Goal: Information Seeking & Learning: Learn about a topic

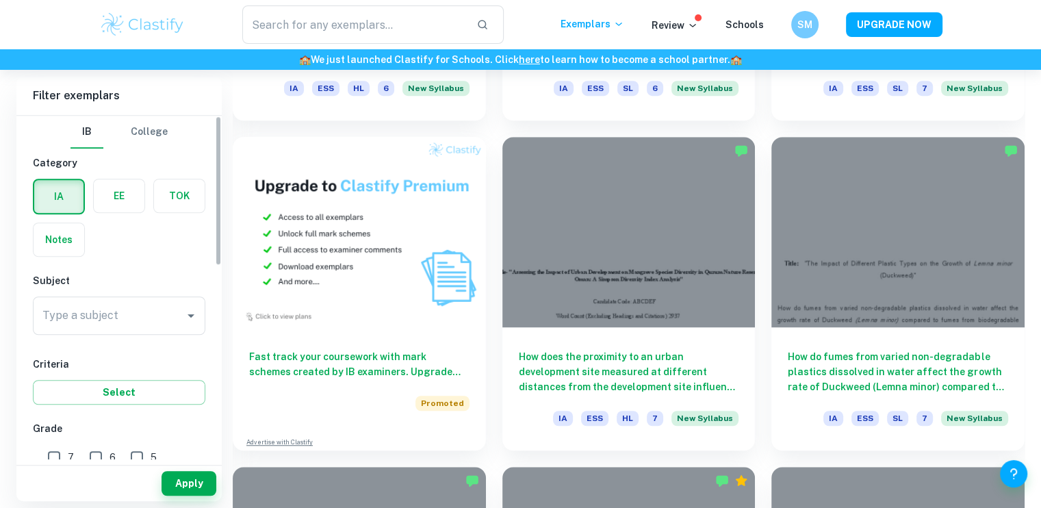
scroll to position [4, 0]
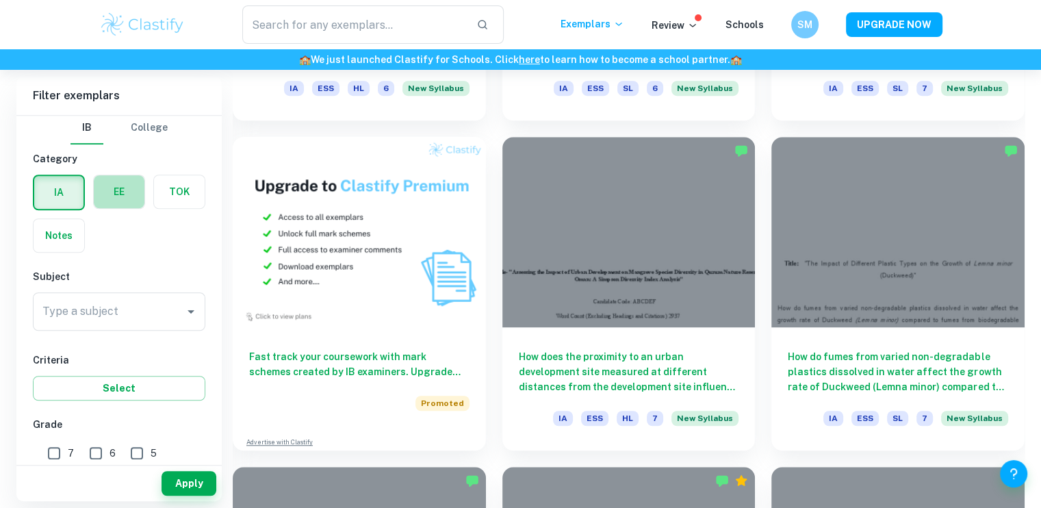
click at [124, 176] on label "button" at bounding box center [119, 191] width 51 height 33
click at [0, 0] on input "radio" at bounding box center [0, 0] width 0 height 0
click at [121, 328] on div "Type a subject" at bounding box center [119, 311] width 173 height 38
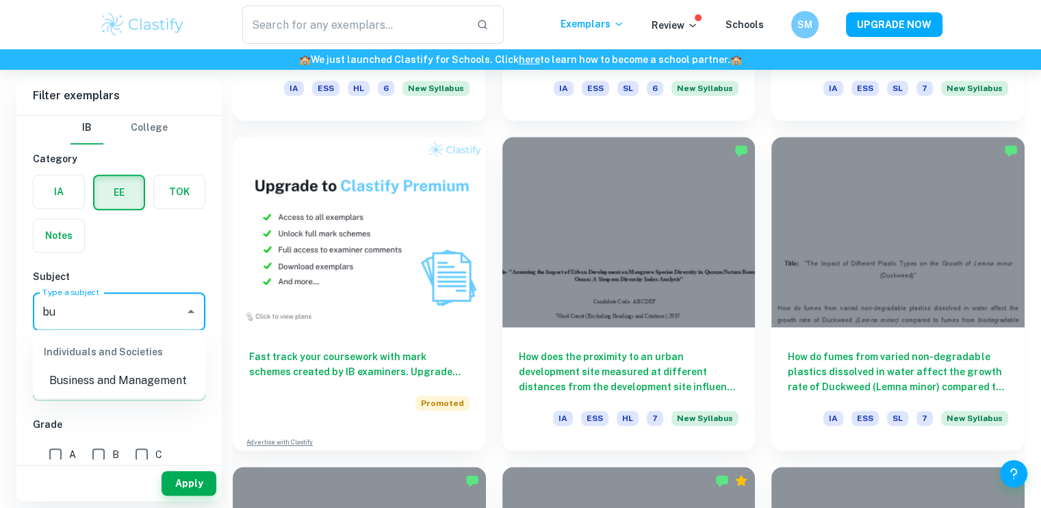
click at [106, 374] on li "Business and Management" at bounding box center [119, 380] width 173 height 25
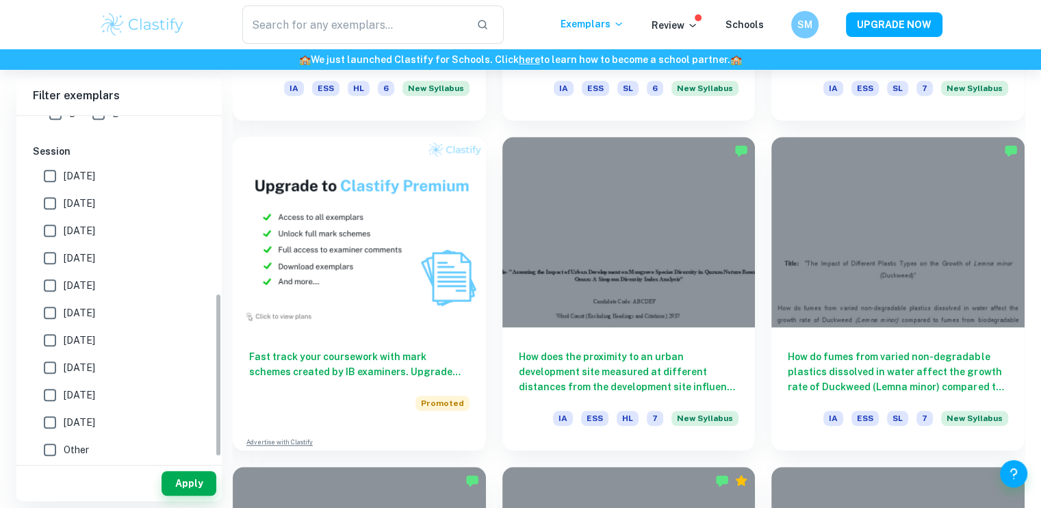
scroll to position [380, 0]
type input "Business and Management"
click at [205, 484] on button "Apply" at bounding box center [189, 483] width 55 height 25
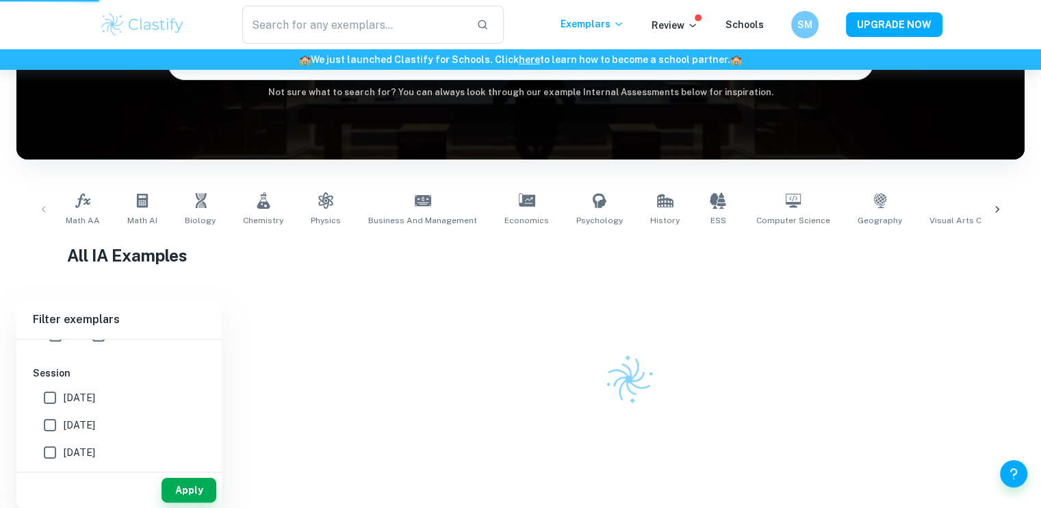
scroll to position [159, 0]
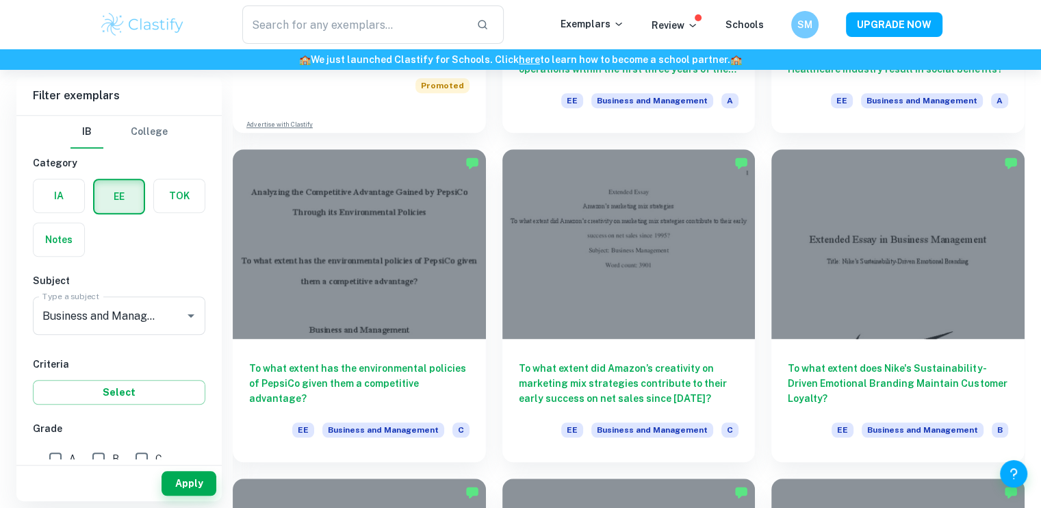
scroll to position [1013, 0]
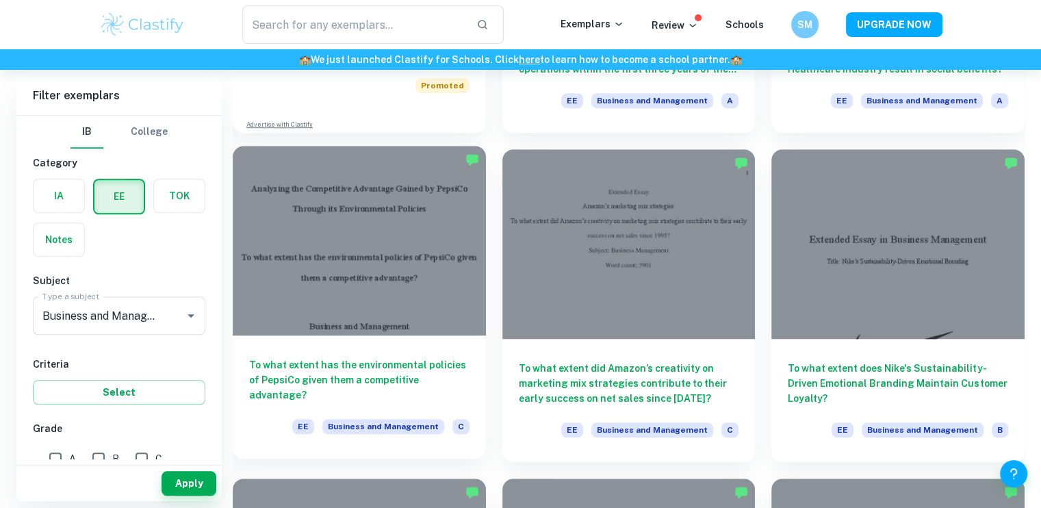
click at [405, 225] on div at bounding box center [359, 241] width 253 height 190
click at [364, 381] on h6 "To what extent has the environmental policies of PepsiCo given them a competiti…" at bounding box center [359, 379] width 220 height 45
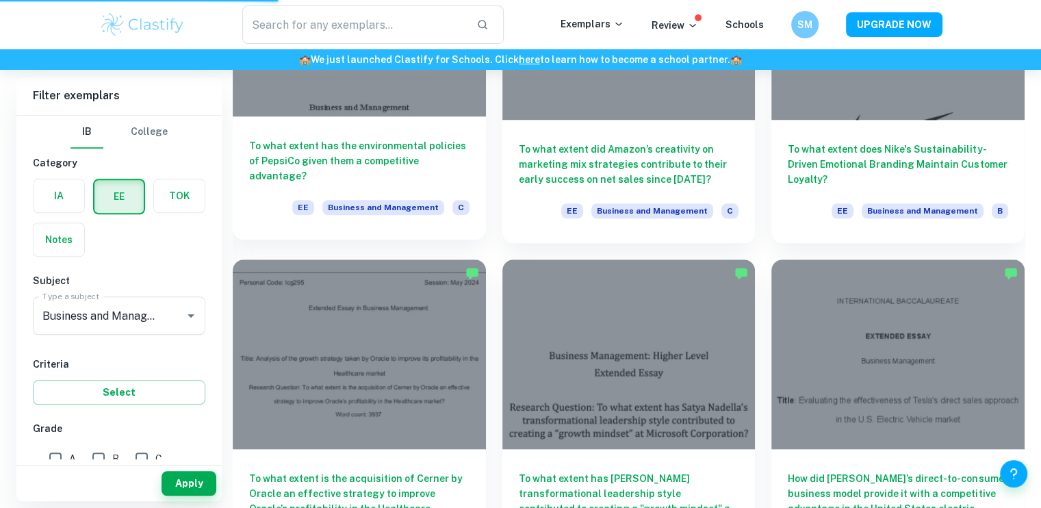
scroll to position [1032, 0]
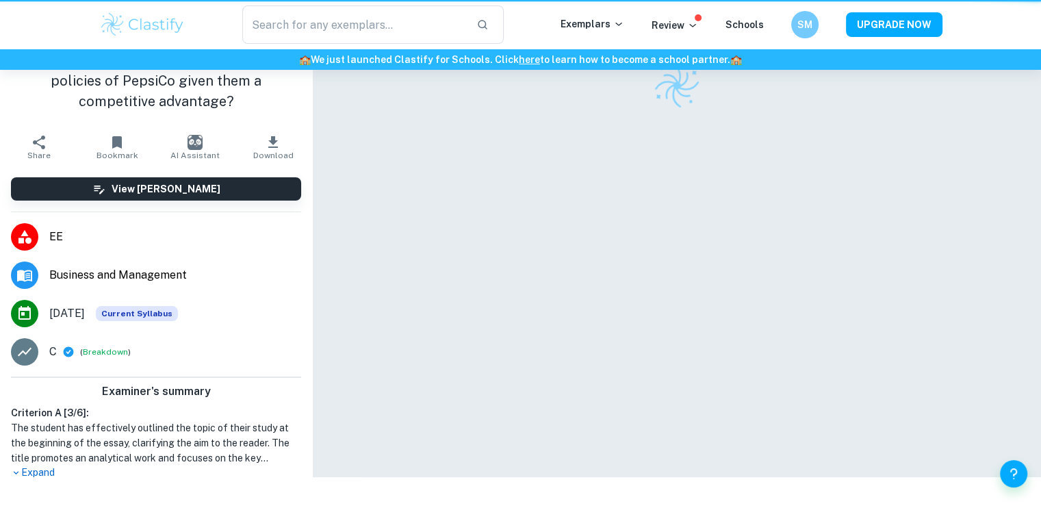
click at [353, 362] on div at bounding box center [676, 238] width 729 height 477
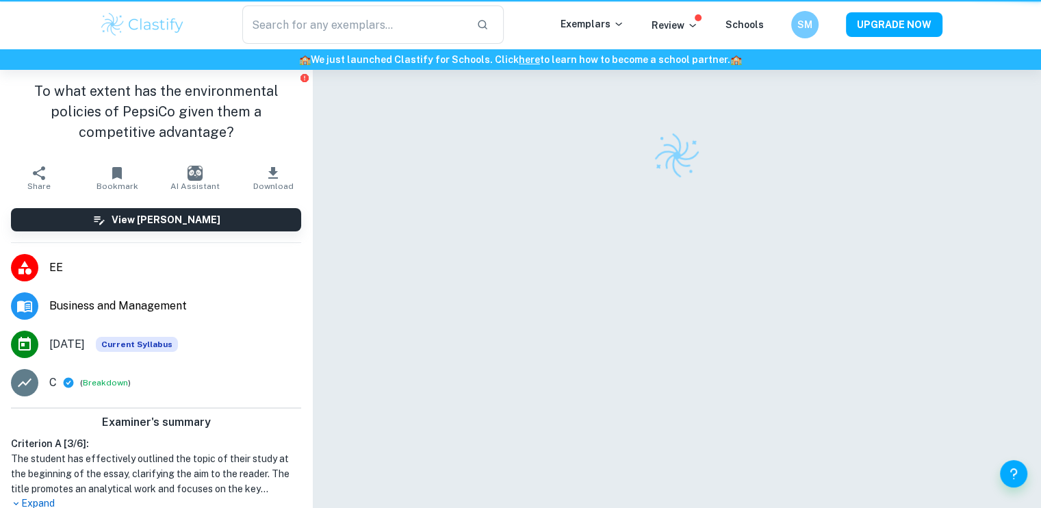
click at [353, 362] on div at bounding box center [676, 308] width 729 height 477
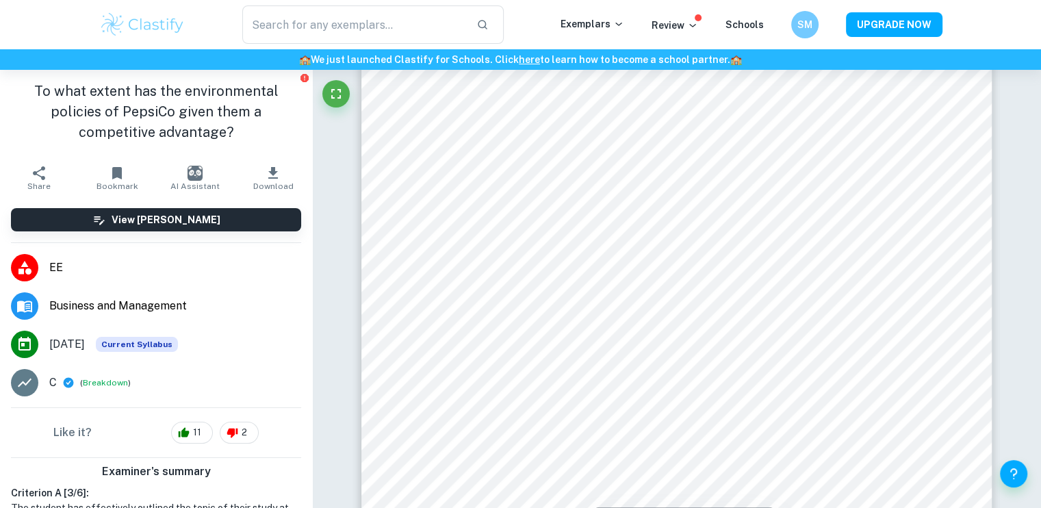
scroll to position [1919, 0]
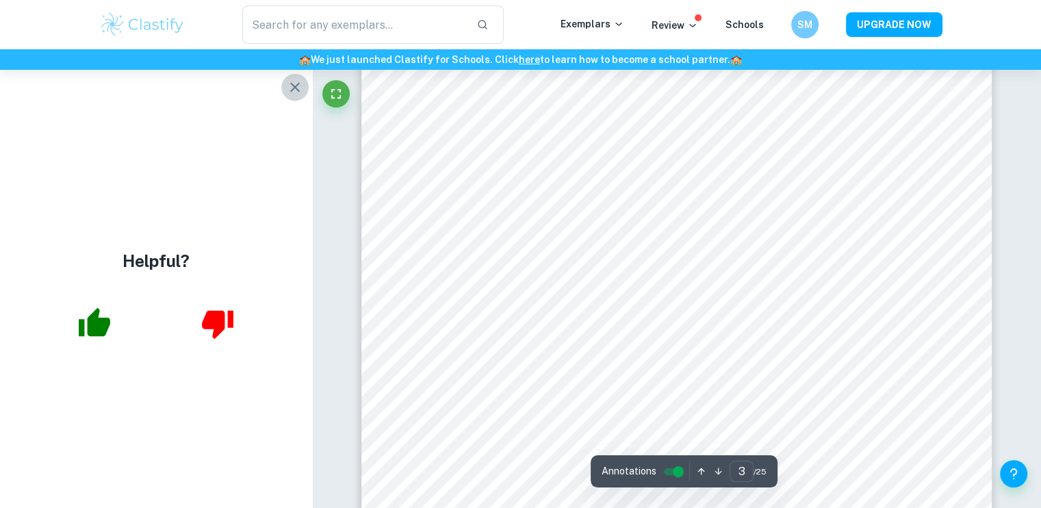
click at [298, 80] on icon "button" at bounding box center [295, 87] width 16 height 16
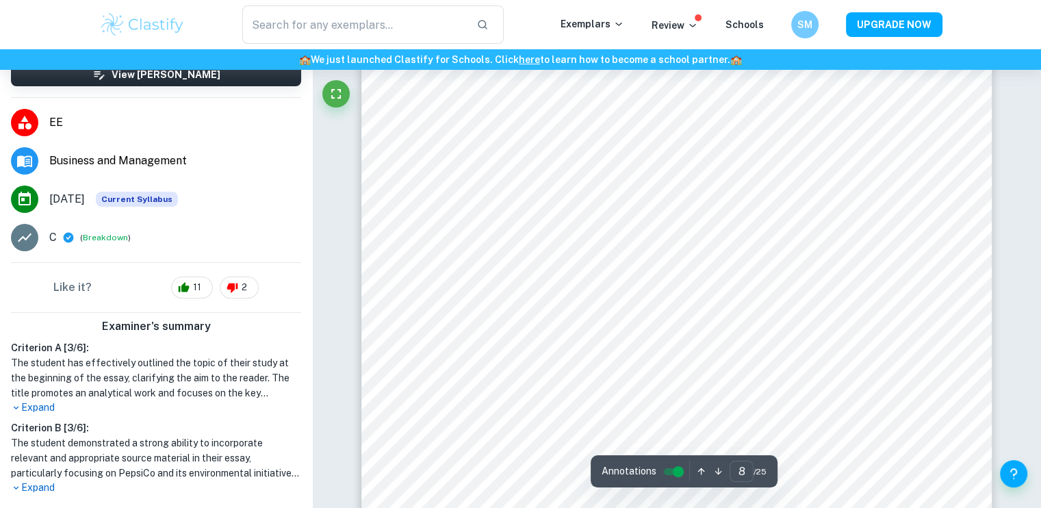
scroll to position [6133, 0]
type input "13"
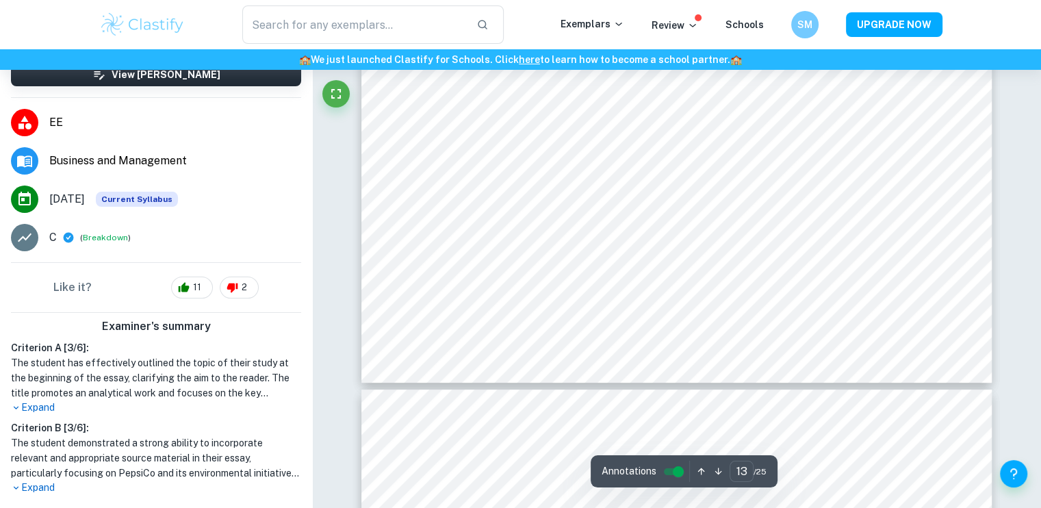
scroll to position [10696, 0]
